Goal: Task Accomplishment & Management: Manage account settings

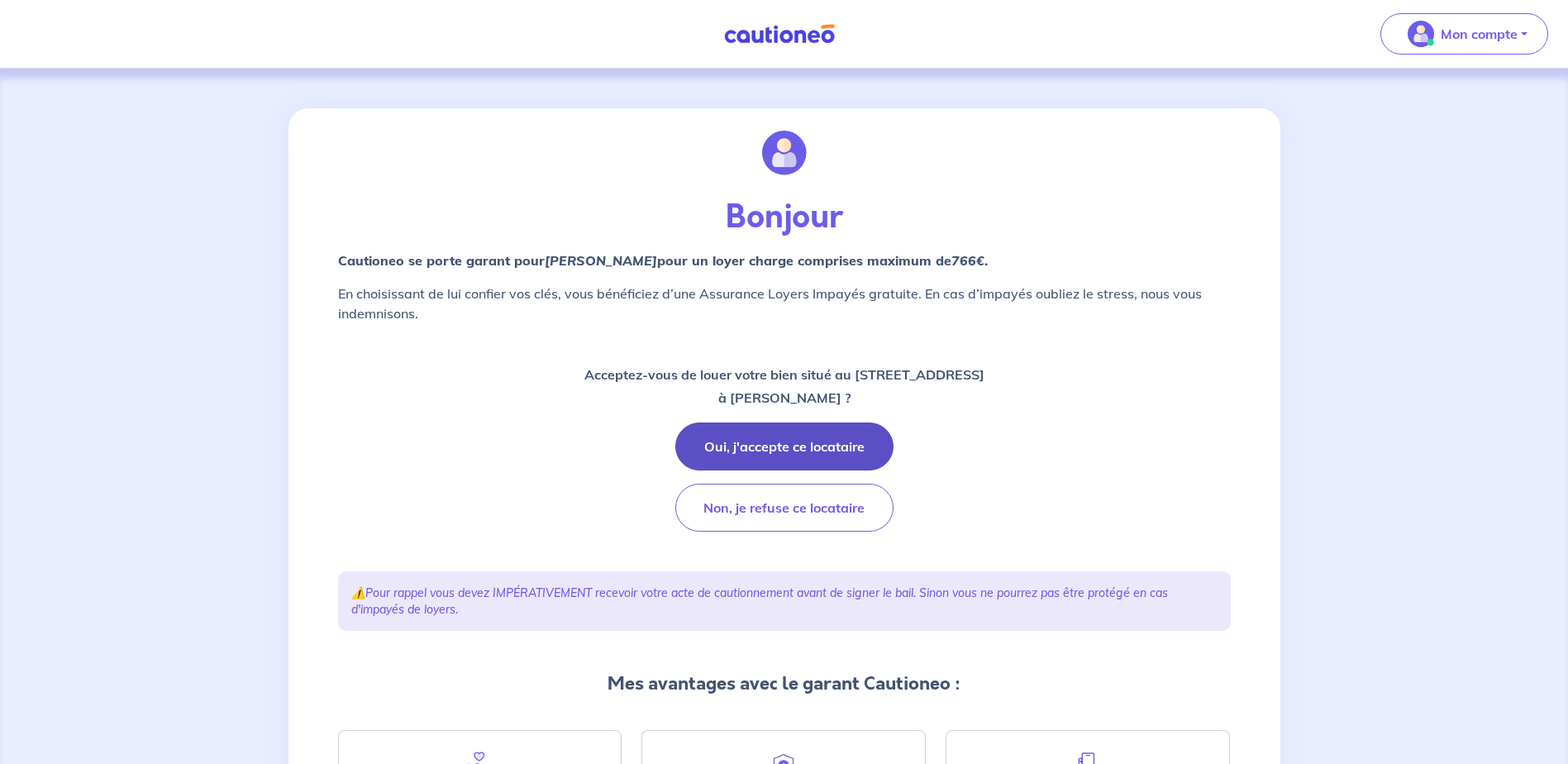
click at [864, 450] on button "Oui, j'accepte ce locataire" at bounding box center [785, 447] width 219 height 48
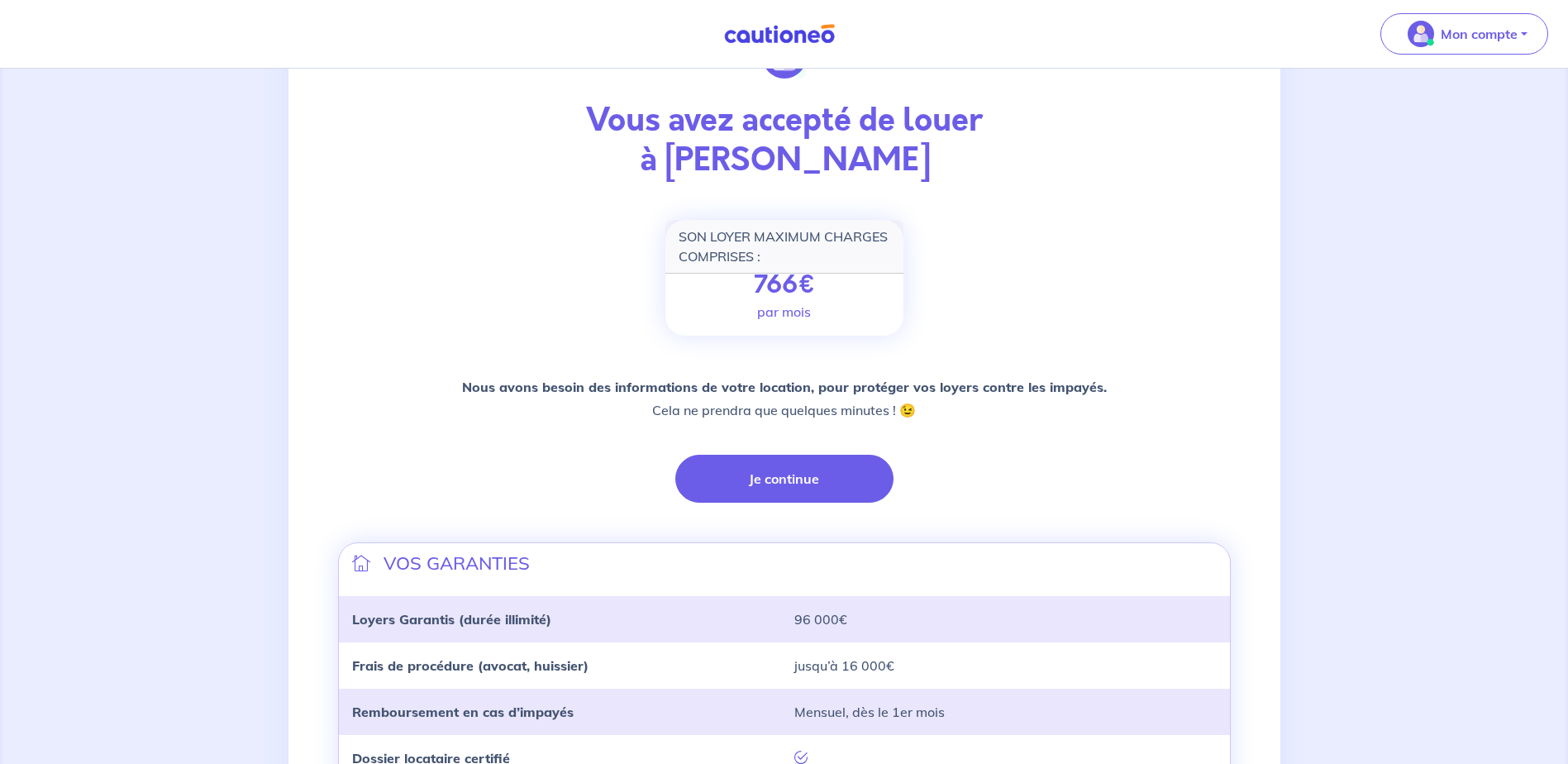
scroll to position [92, 0]
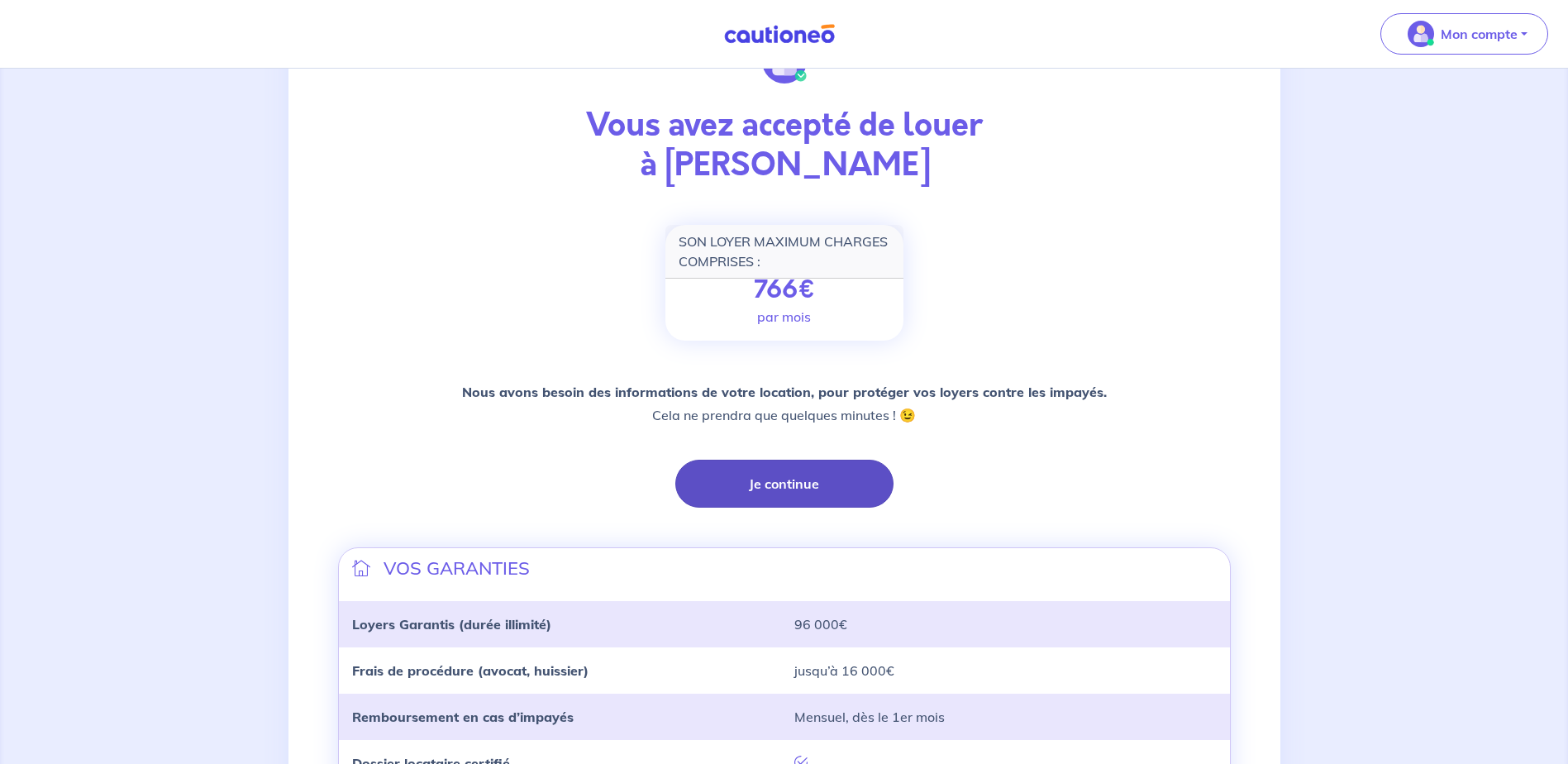
click at [780, 478] on button "Je continue" at bounding box center [785, 484] width 219 height 48
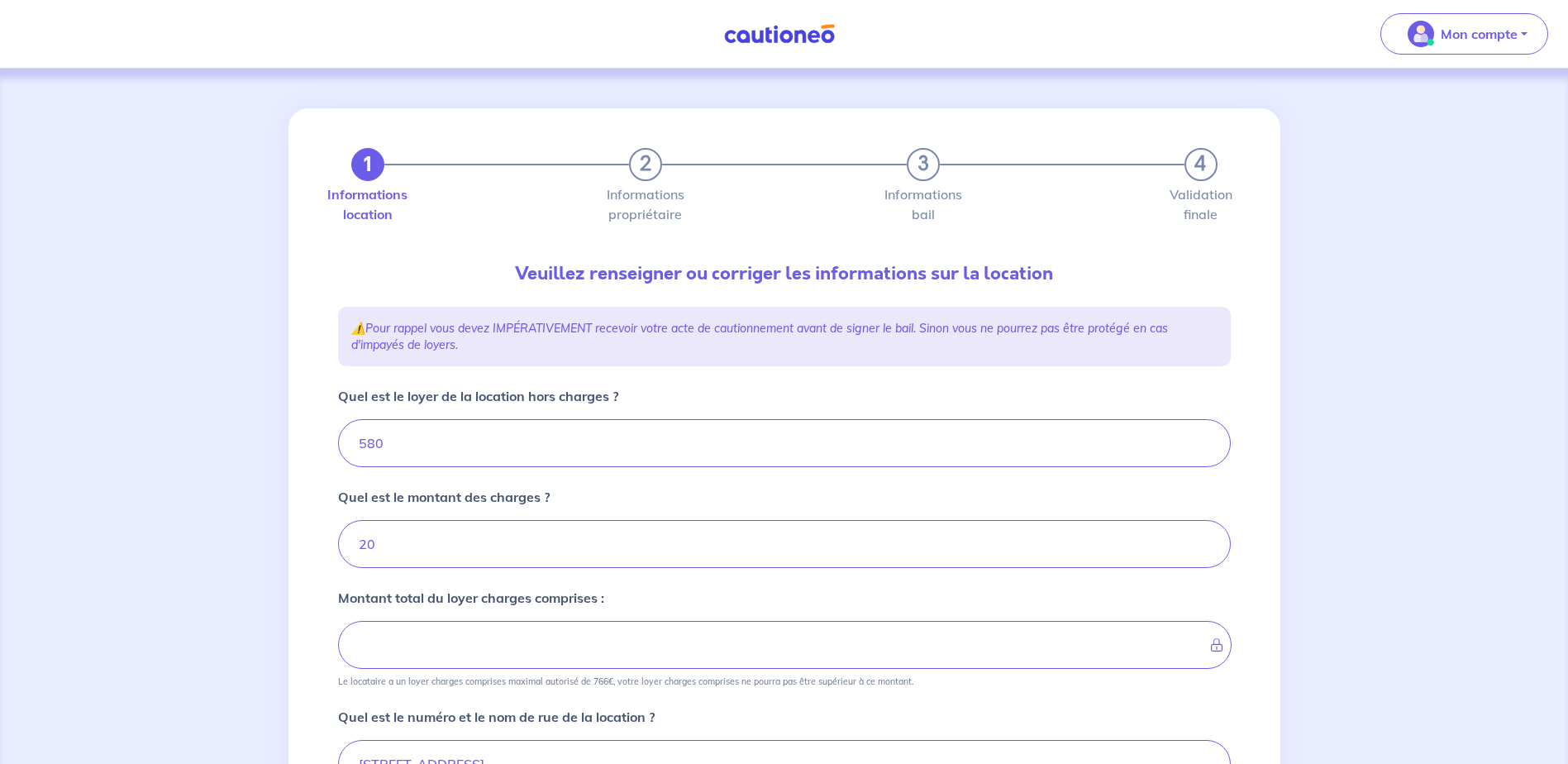
type input "600"
click at [762, 35] on img at bounding box center [779, 35] width 124 height 21
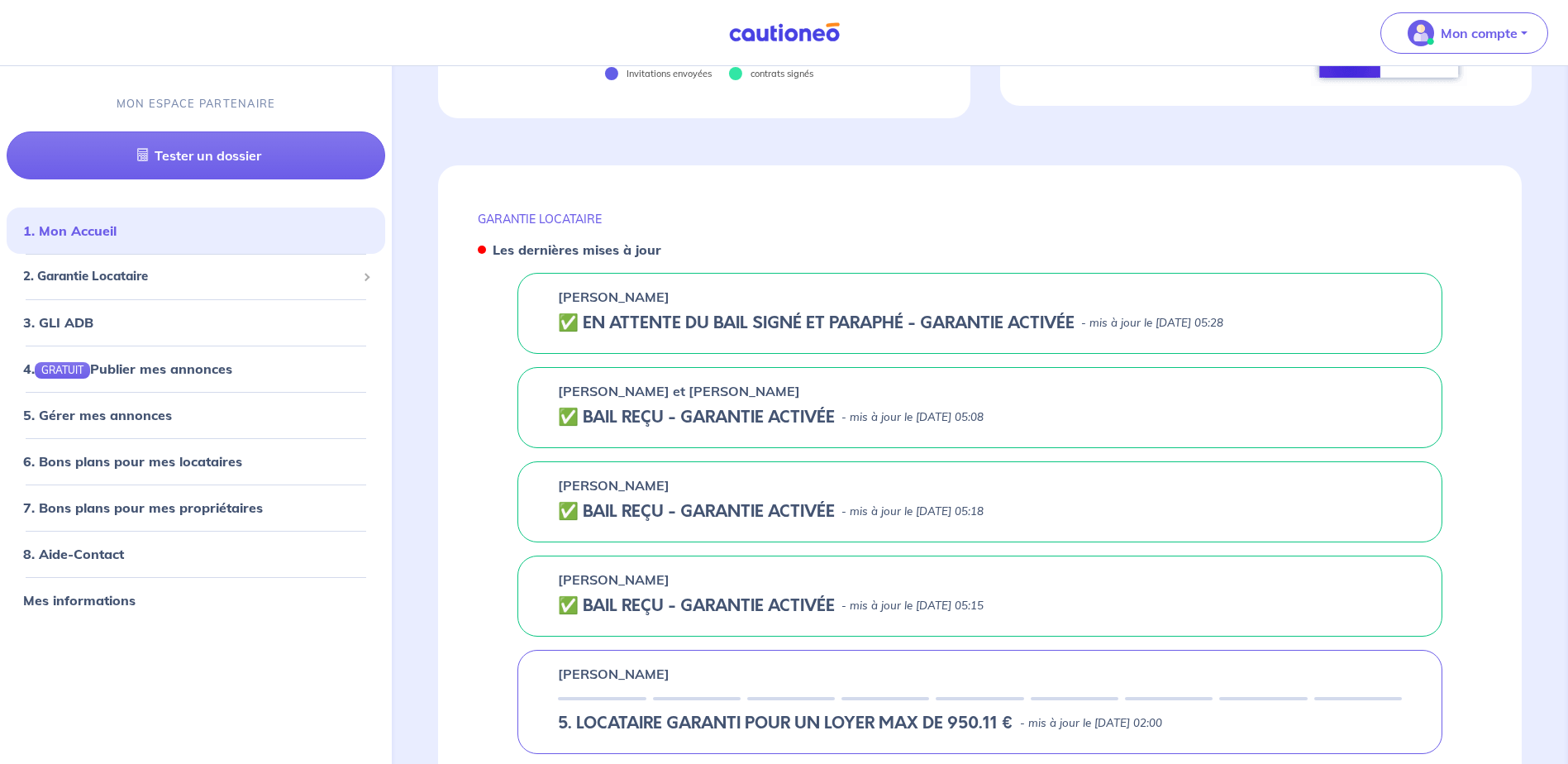
scroll to position [579, 0]
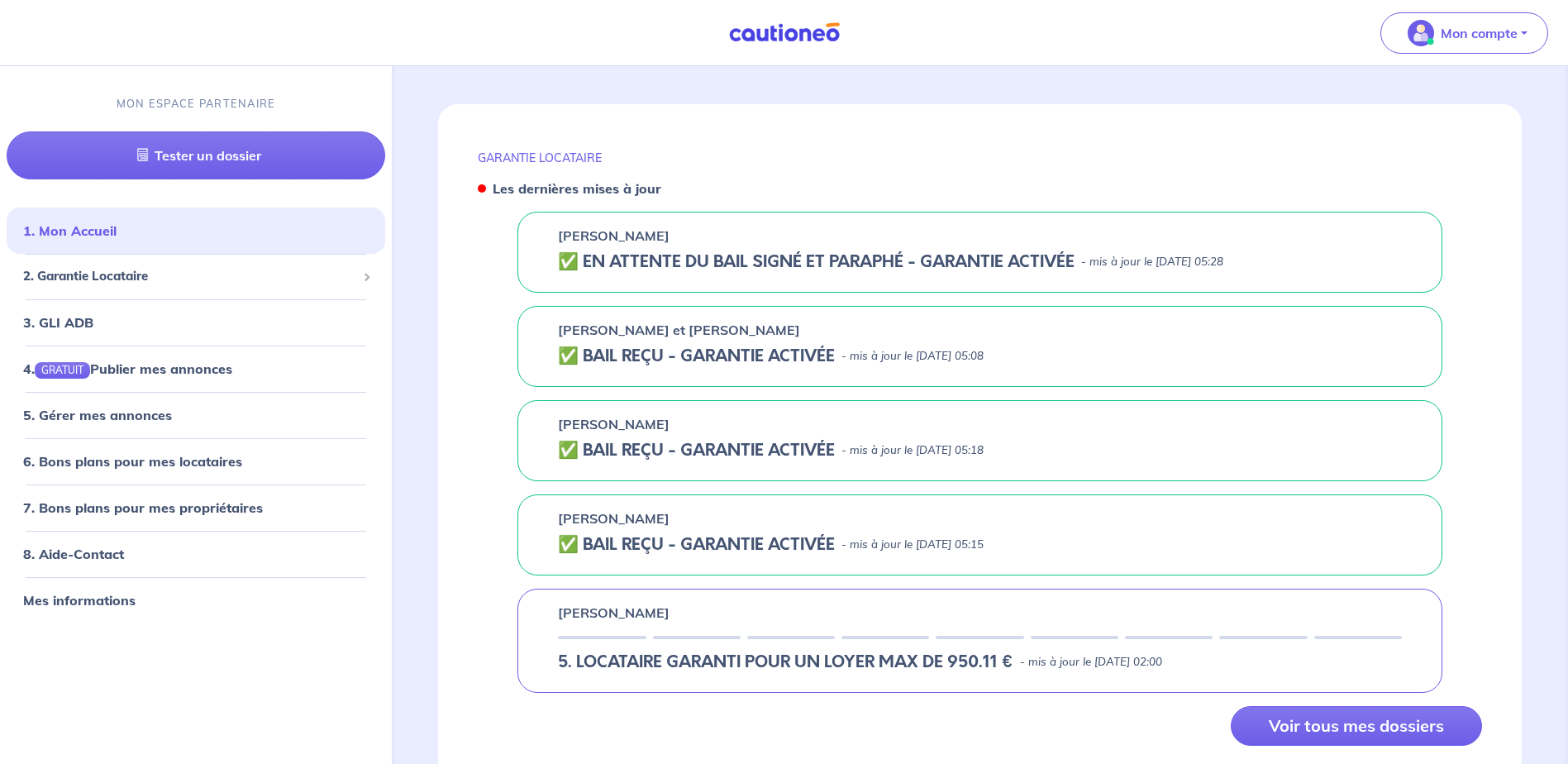
click at [622, 258] on h5 "✅️️️ EN ATTENTE DU BAIL SIGNÉ ET PARAPHÉ - GARANTIE ACTIVÉE" at bounding box center [816, 262] width 517 height 20
click at [198, 286] on span "2. Garantie Locataire" at bounding box center [190, 277] width 334 height 19
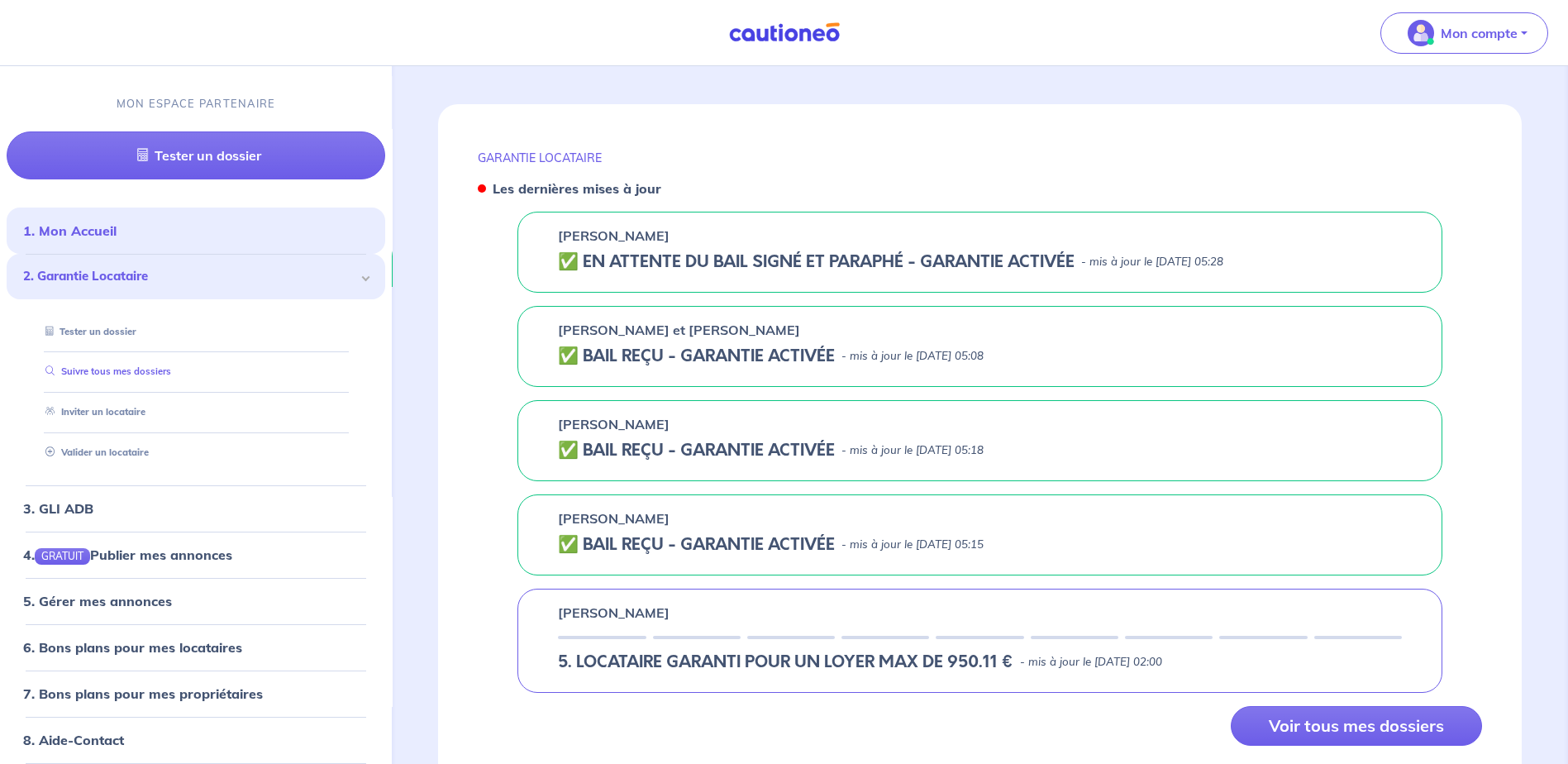
click at [135, 372] on link "Suivre tous mes dossiers" at bounding box center [105, 372] width 132 height 12
